Goal: Book appointment/travel/reservation

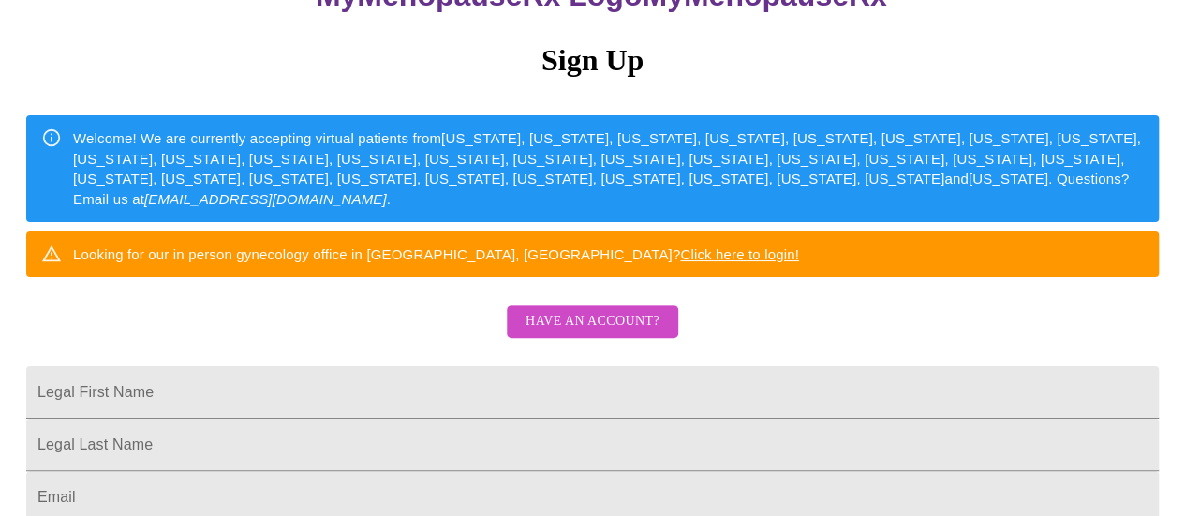
scroll to position [165, 0]
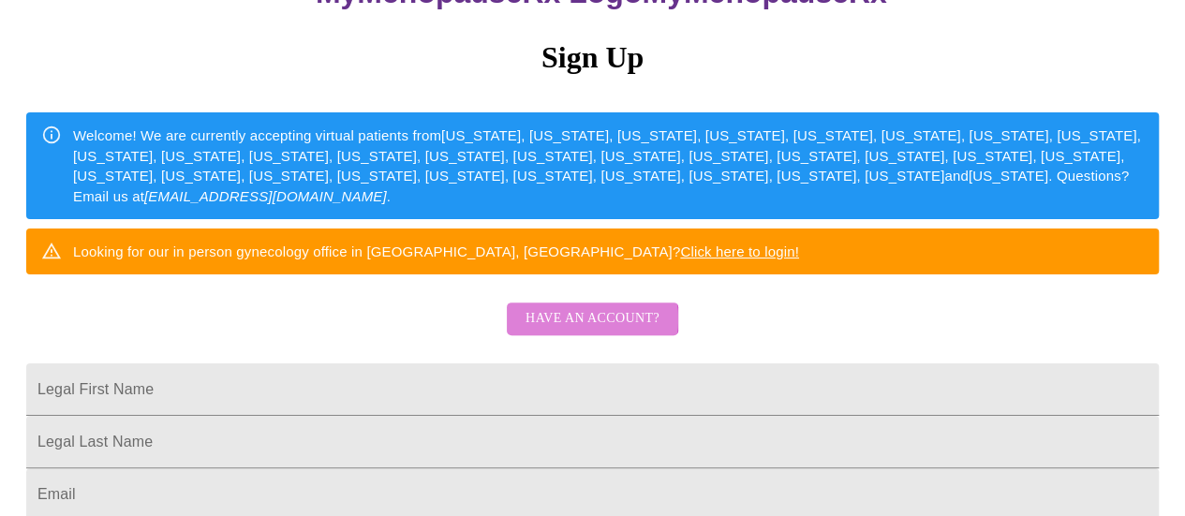
click at [573, 331] on span "Have an account?" at bounding box center [593, 318] width 134 height 23
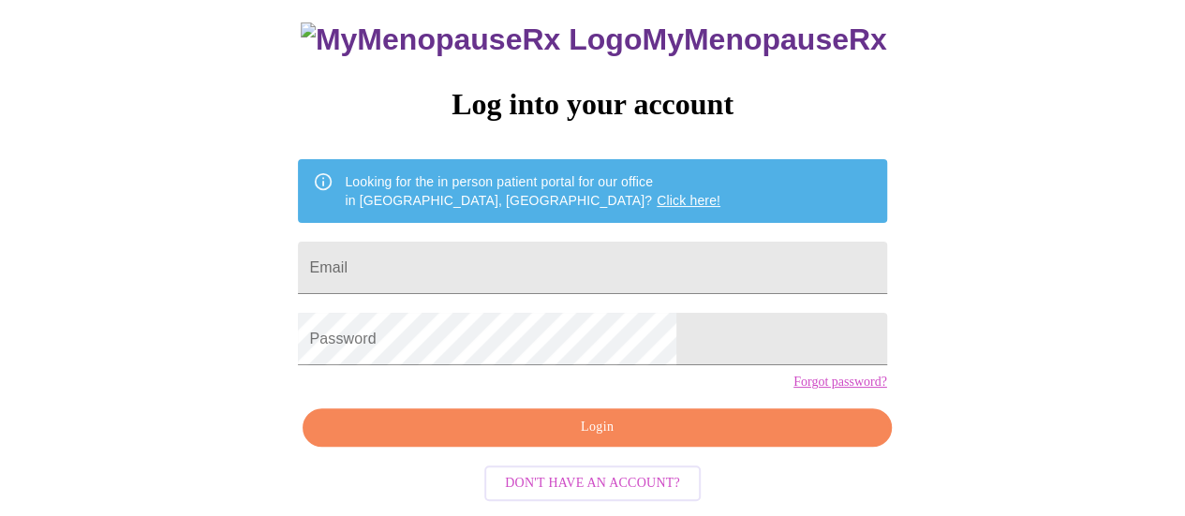
scroll to position [143, 0]
click at [524, 242] on input "Email" at bounding box center [592, 268] width 588 height 52
type input "[EMAIL_ADDRESS][DOMAIN_NAME]"
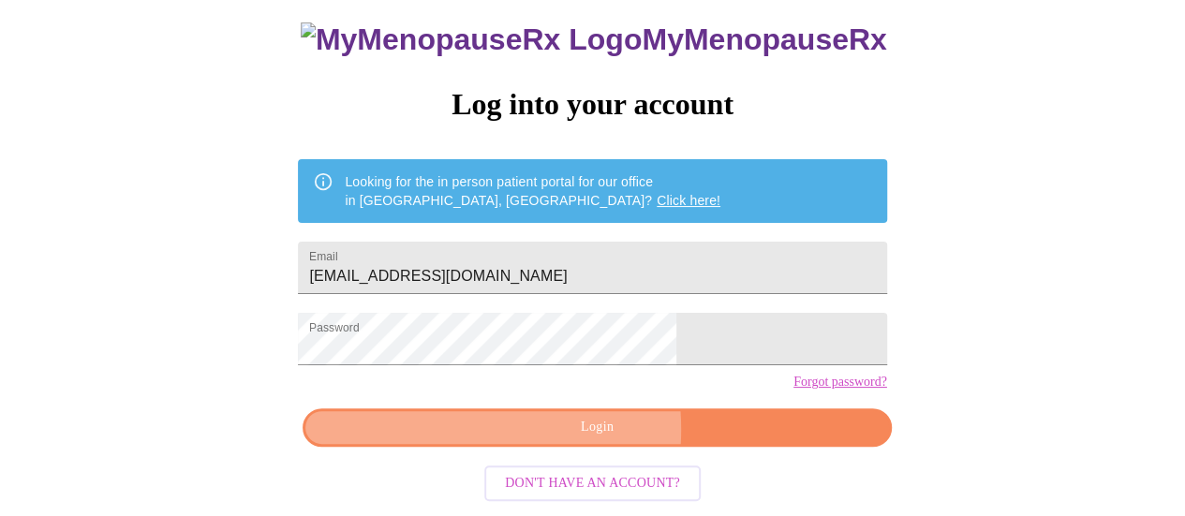
click at [521, 436] on span "Login" at bounding box center [596, 427] width 545 height 23
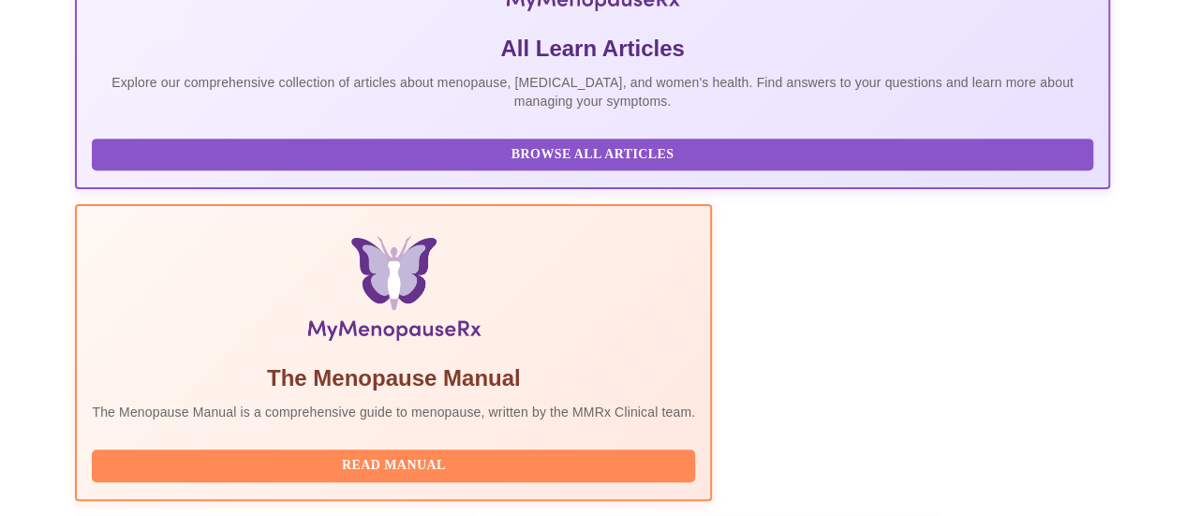
scroll to position [533, 0]
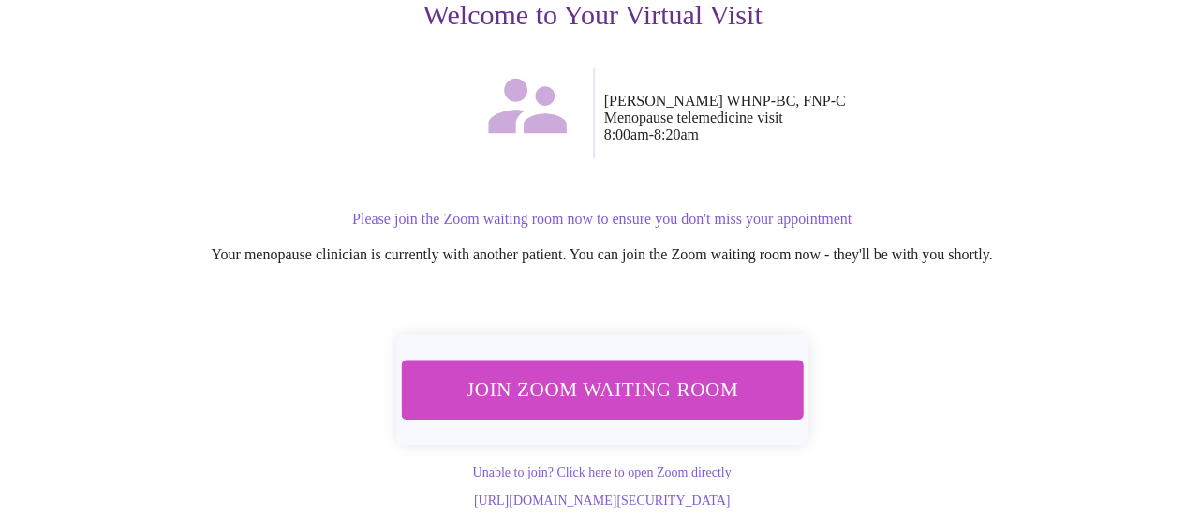
scroll to position [288, 0]
click at [595, 372] on span "Join Zoom Waiting Room" at bounding box center [601, 389] width 353 height 35
